Goal: Find specific page/section: Find specific page/section

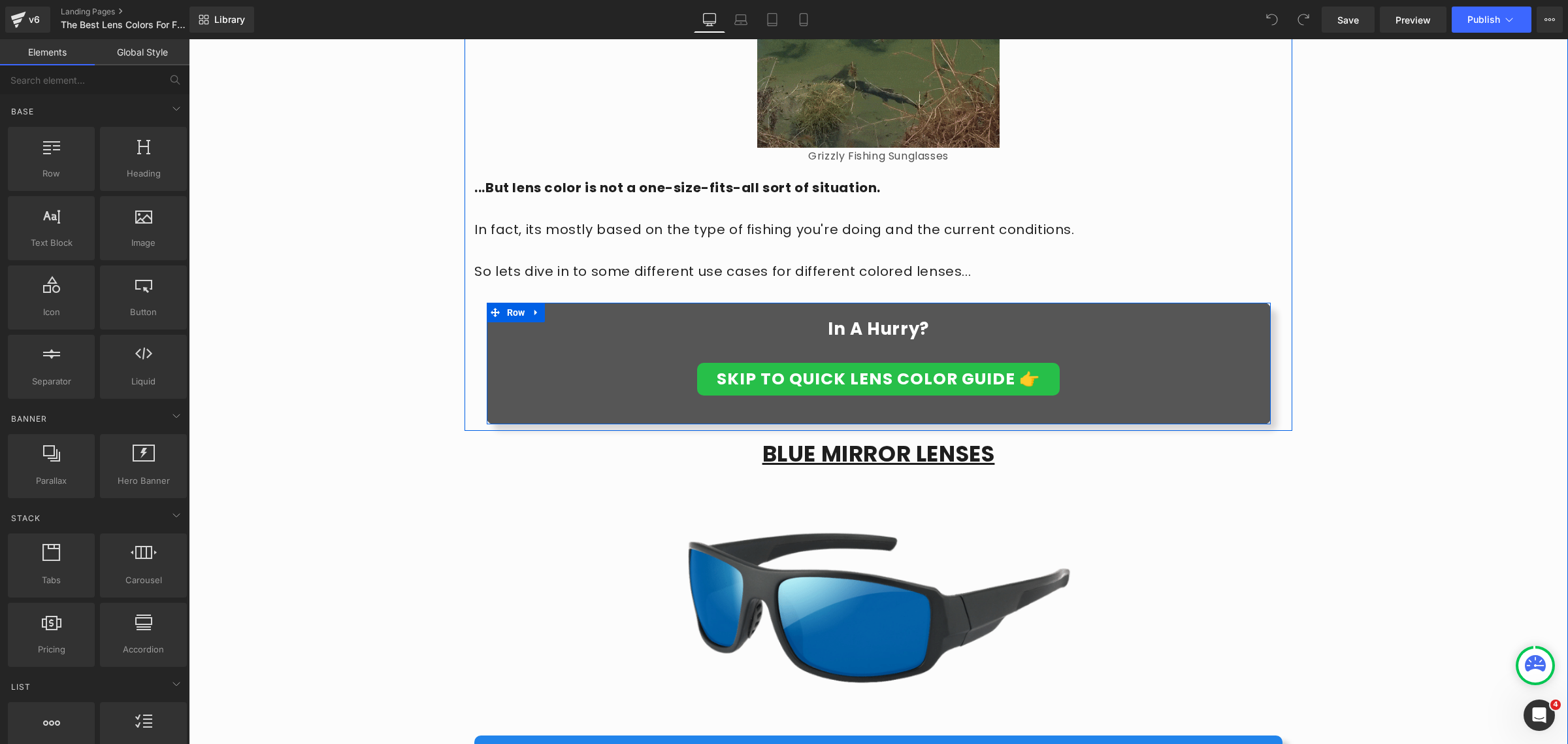
click at [1112, 315] on div "In A Hurry? Text Block SKIP TO QUICK LENS COLOR GUIDE 👉 Button Row" at bounding box center [878, 352] width 784 height 99
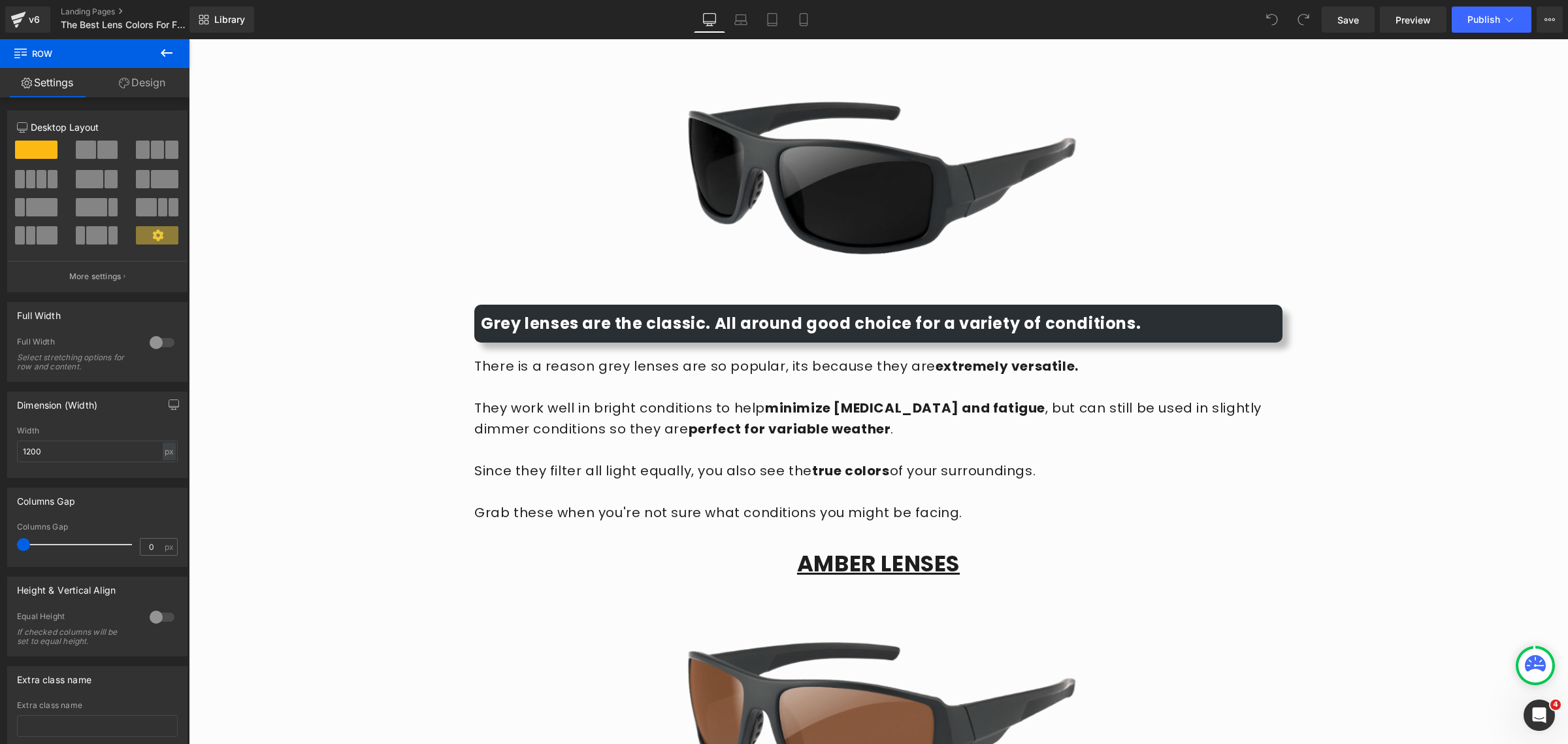
scroll to position [3349, 0]
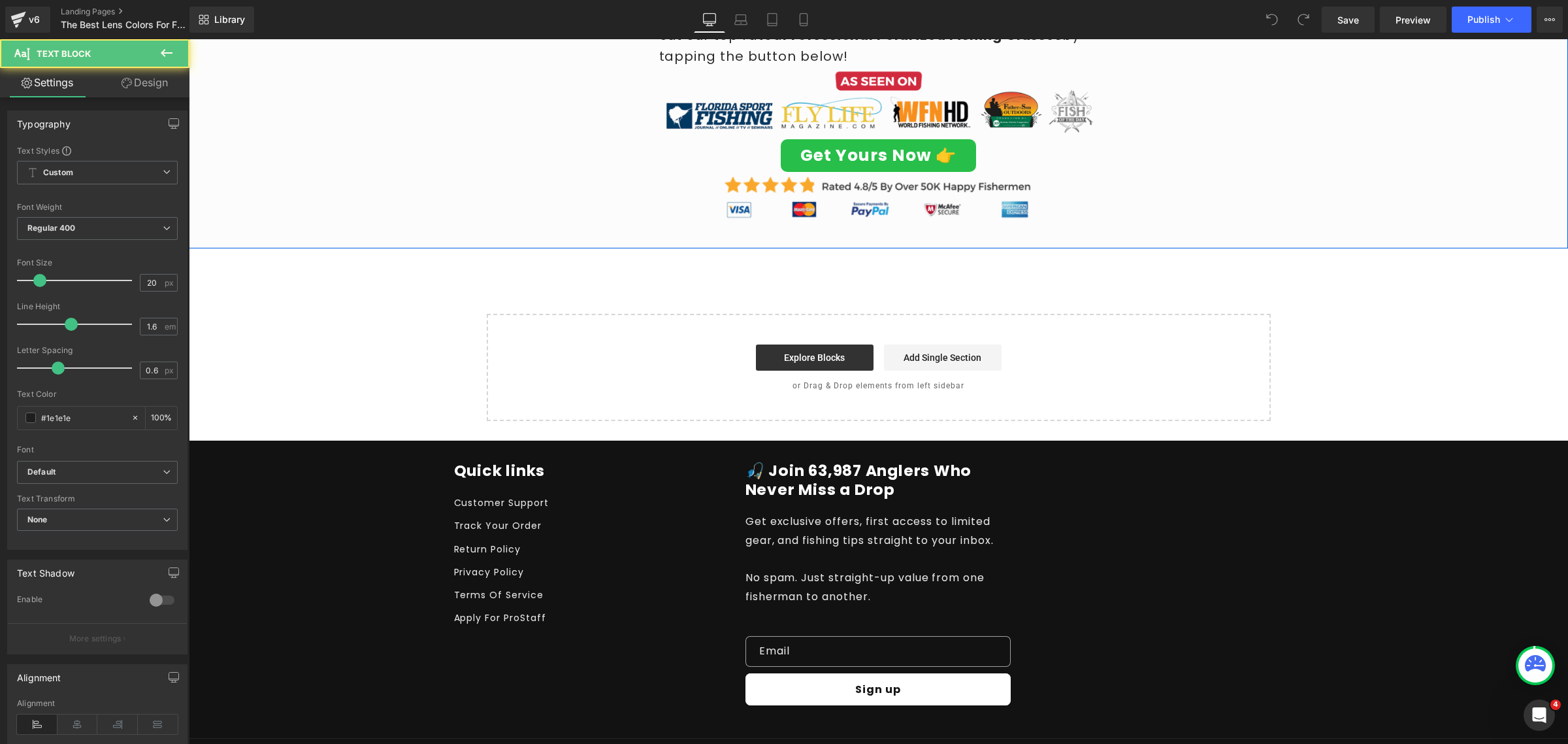
drag, startPoint x: 1077, startPoint y: 559, endPoint x: 1075, endPoint y: 609, distance: 50.0
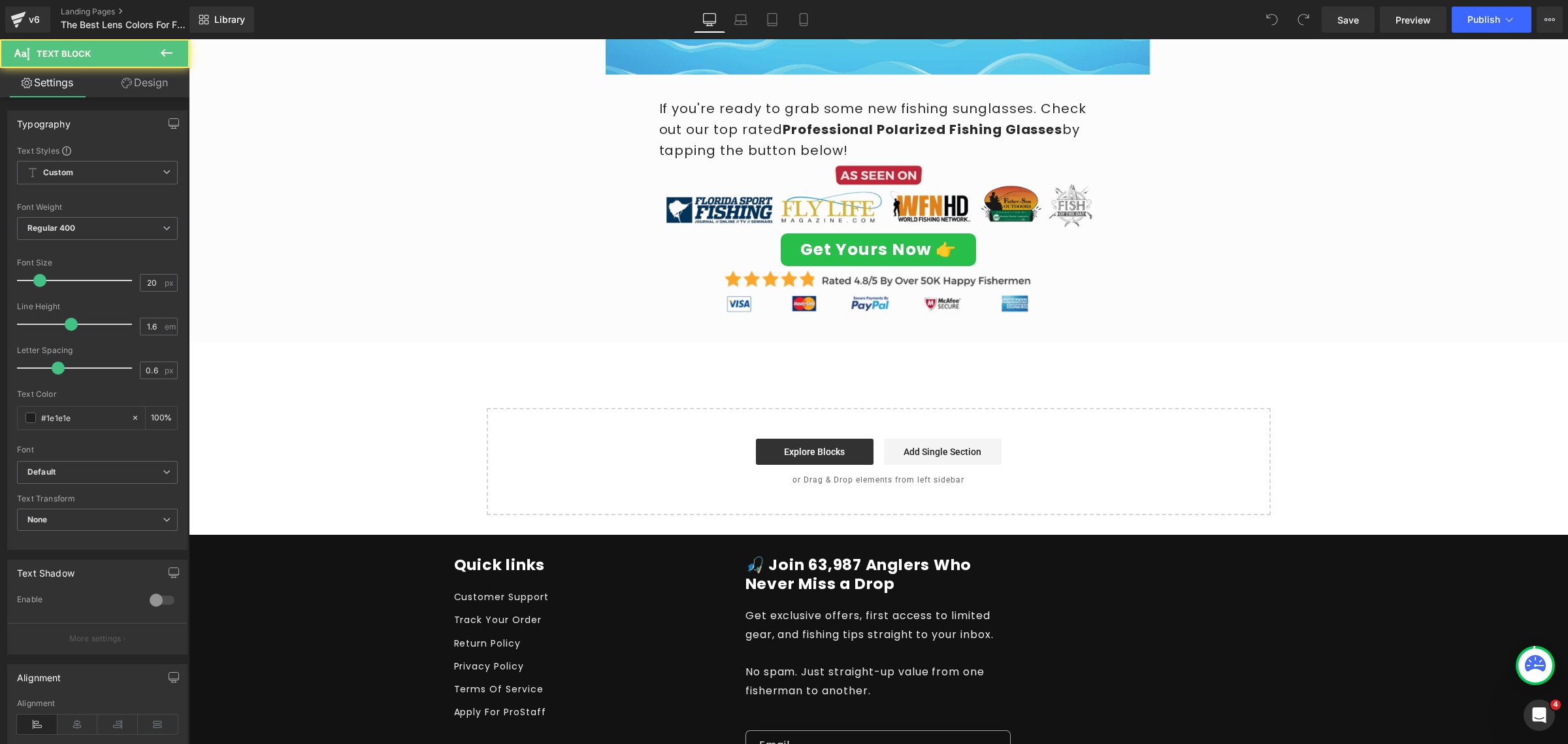
scroll to position [6679, 0]
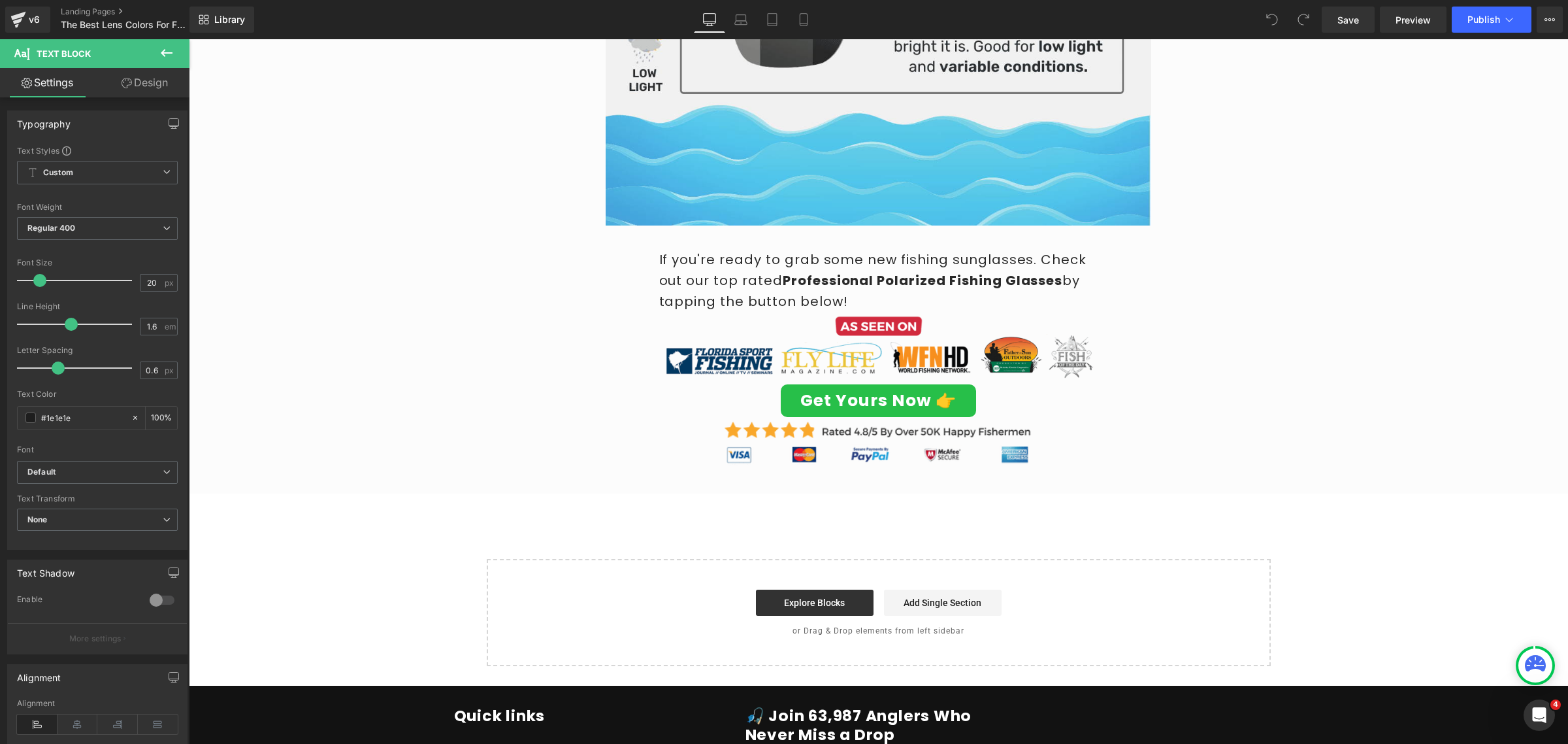
click at [889, 384] on div "Get Yours Now 👉 Button" at bounding box center [878, 400] width 439 height 32
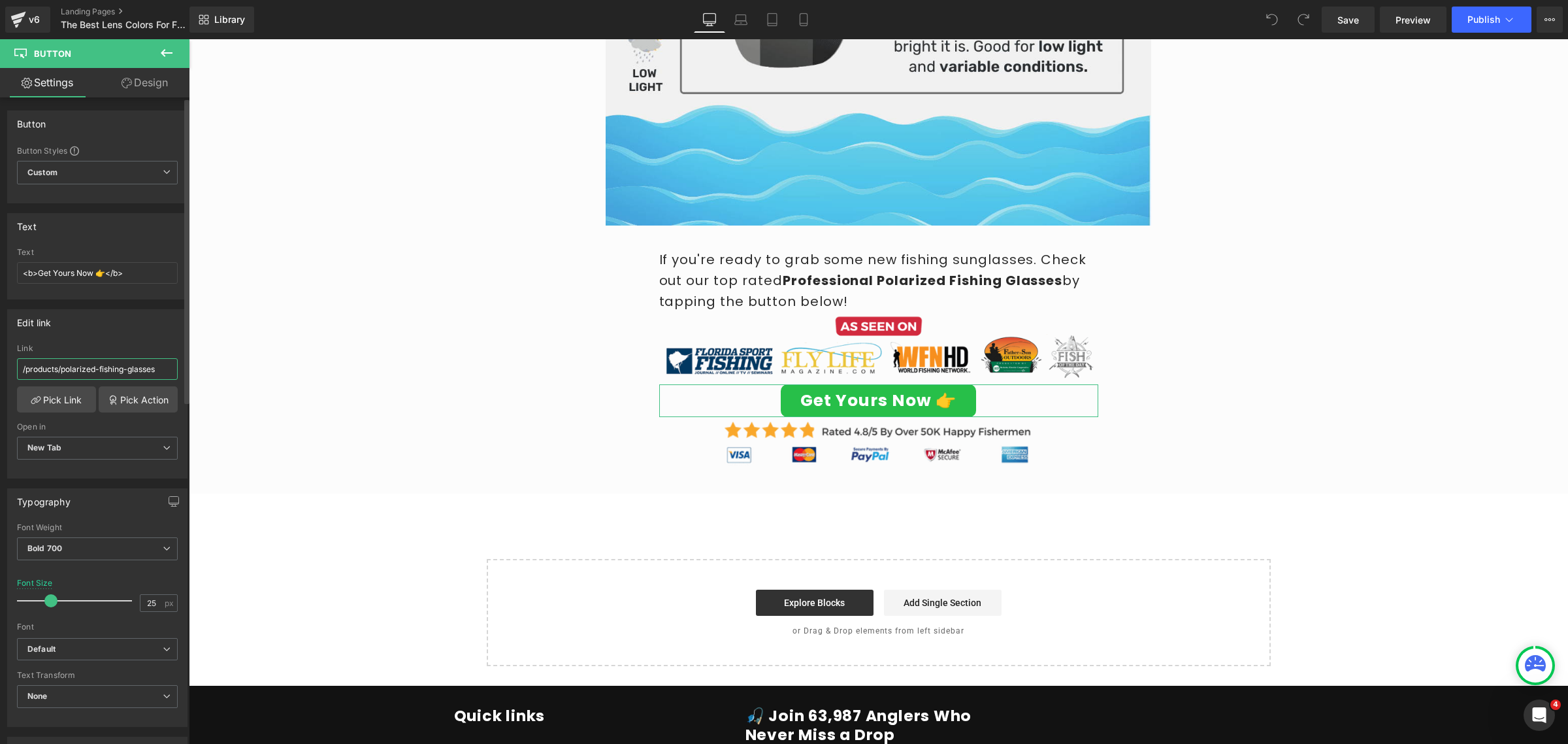
click at [59, 365] on input "/products/polarized-fishing-glasses" at bounding box center [96, 368] width 160 height 21
click at [134, 341] on div "Edit link /products/polarized-fishing-glasses Link /products/polarized-fishing-…" at bounding box center [97, 393] width 180 height 169
click at [119, 371] on input "/products/polarized-fishing-glasses" at bounding box center [96, 368] width 160 height 21
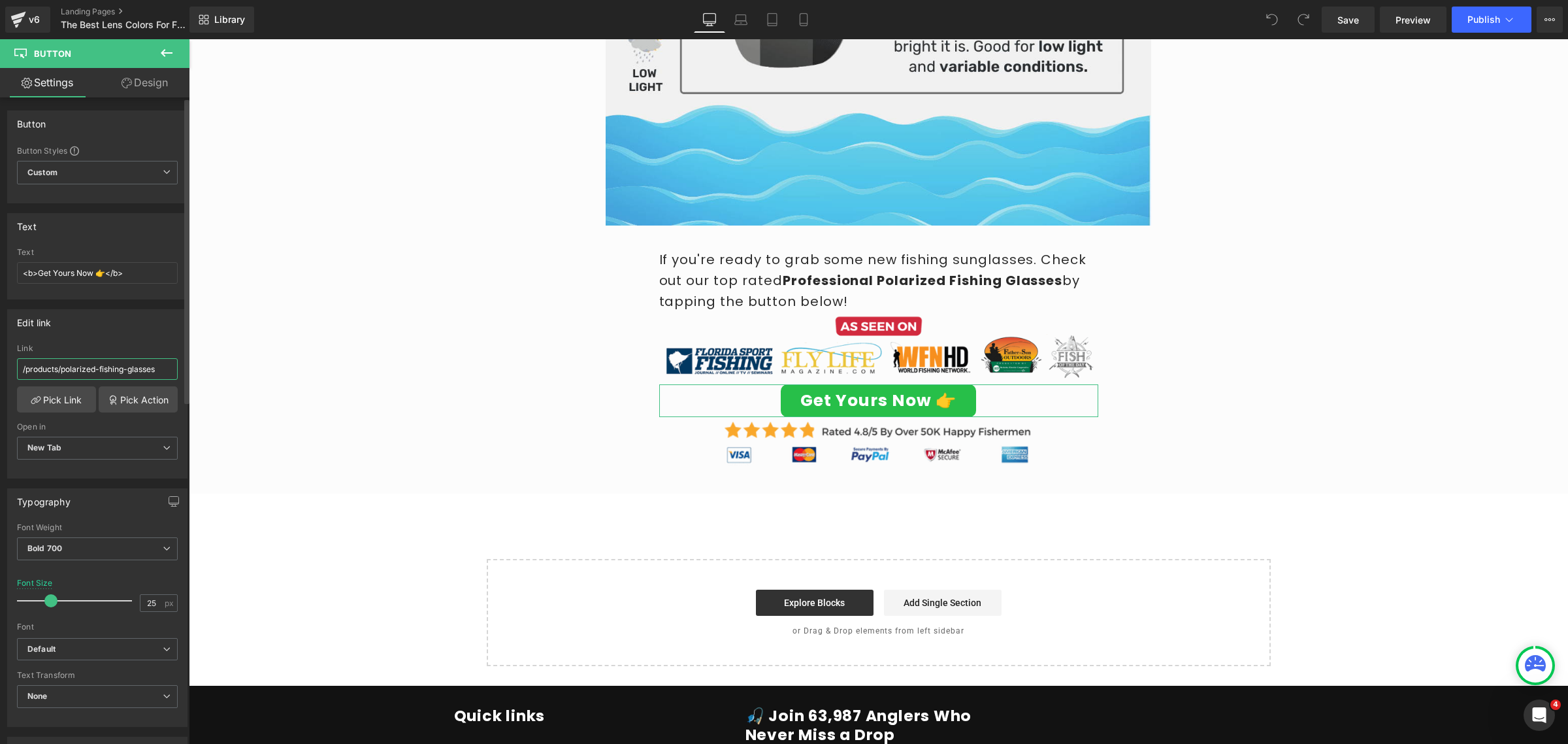
click at [119, 371] on input "/products/polarized-fishing-glasses" at bounding box center [96, 368] width 160 height 21
click at [158, 368] on input "/products/polarized-fishing-glasses" at bounding box center [96, 368] width 160 height 21
drag, startPoint x: 157, startPoint y: 368, endPoint x: 0, endPoint y: 373, distance: 157.1
click at [0, 373] on div "Edit link /products/polarized-fishing-glasses Link /products/polarized-fishing-…" at bounding box center [97, 389] width 196 height 179
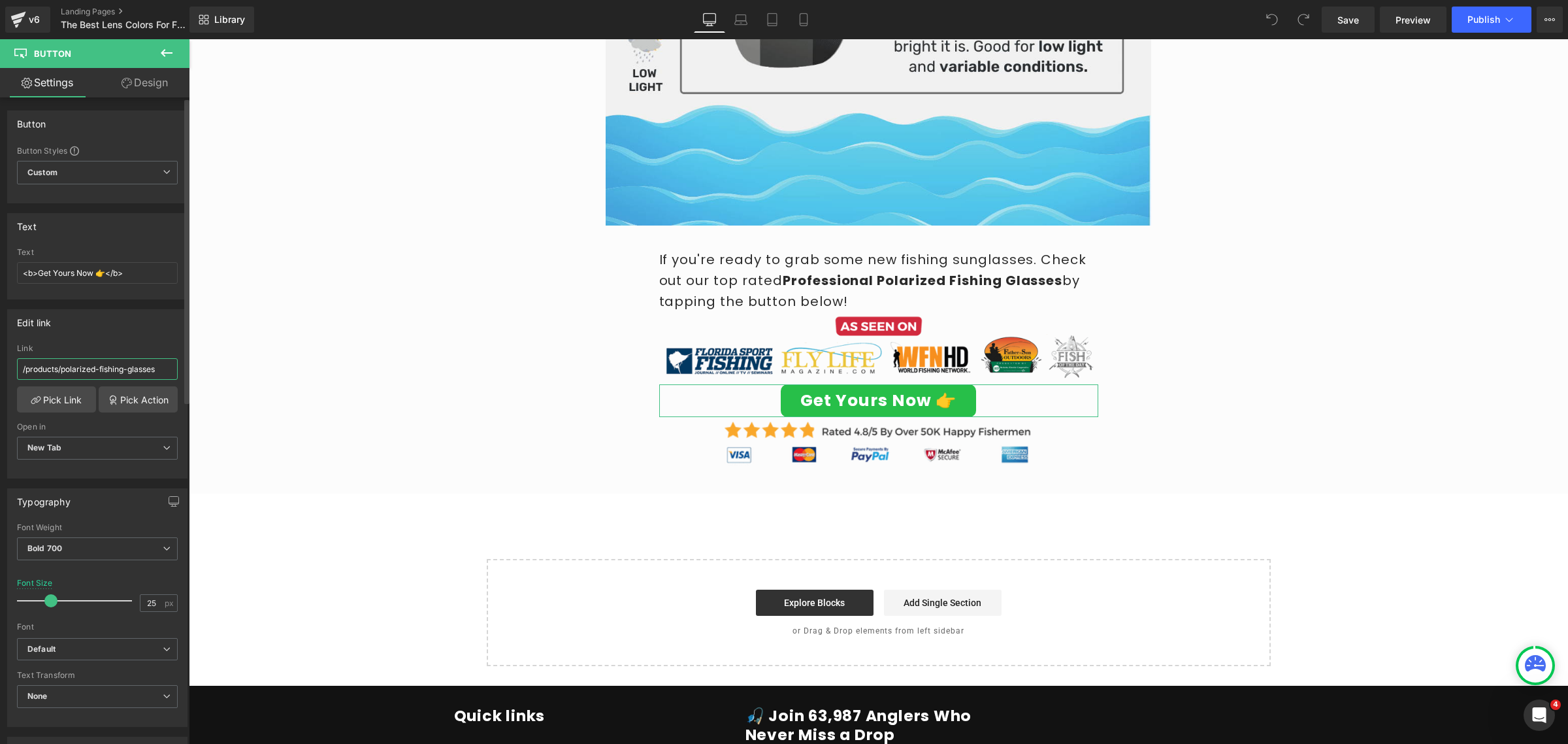
click at [105, 368] on input "/products/polarized-fishing-glasses" at bounding box center [96, 368] width 160 height 21
click at [21, 7] on icon at bounding box center [18, 19] width 16 height 32
